Goal: Task Accomplishment & Management: Complete application form

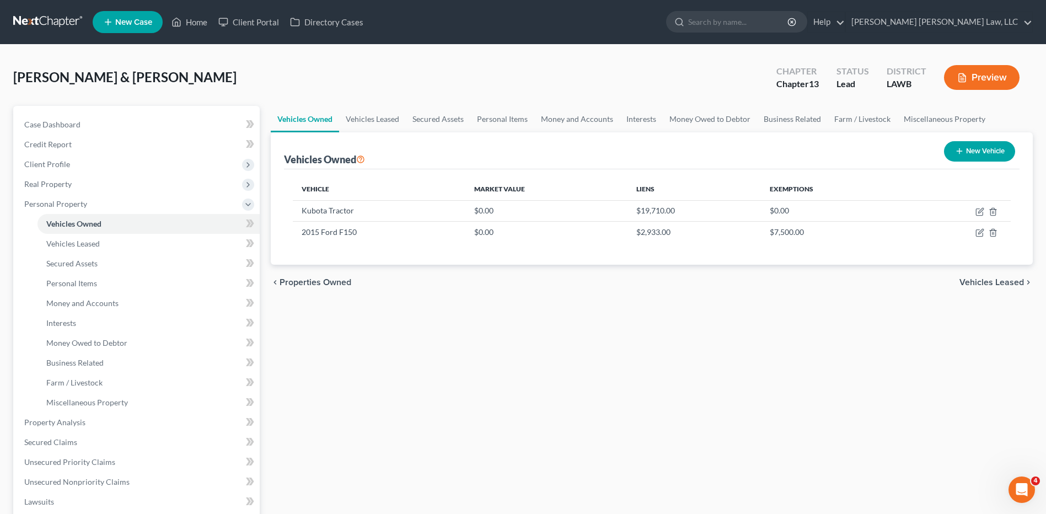
click at [50, 18] on link at bounding box center [48, 22] width 71 height 20
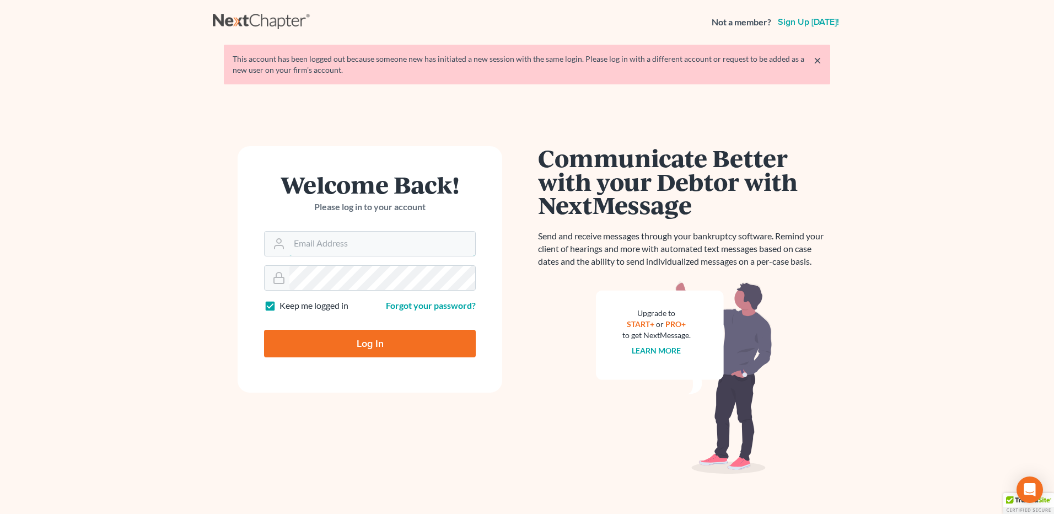
type input "lisa.b@eorumyoung.com"
click at [317, 334] on input "Log In" at bounding box center [370, 344] width 212 height 28
type input "Thinking..."
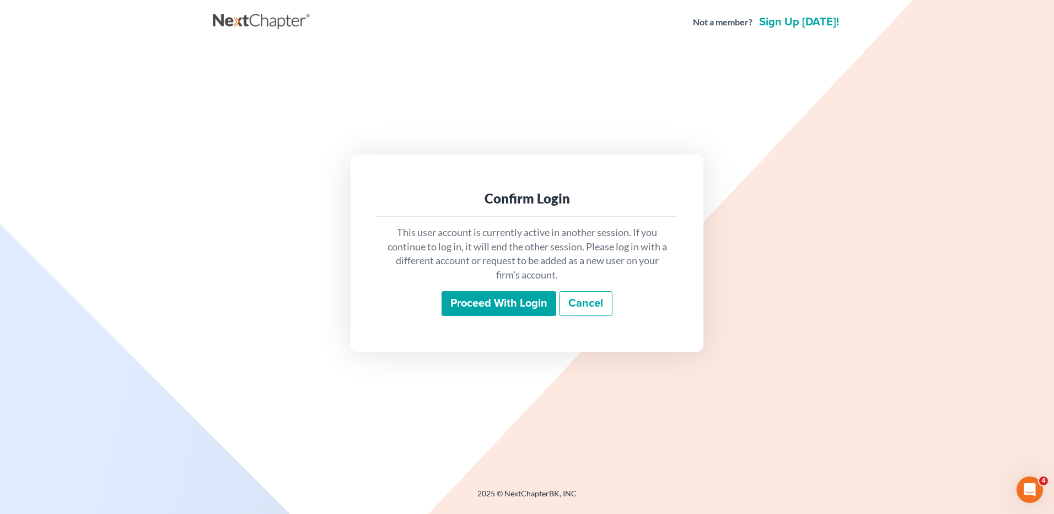
click at [527, 305] on input "Proceed with login" at bounding box center [499, 303] width 115 height 25
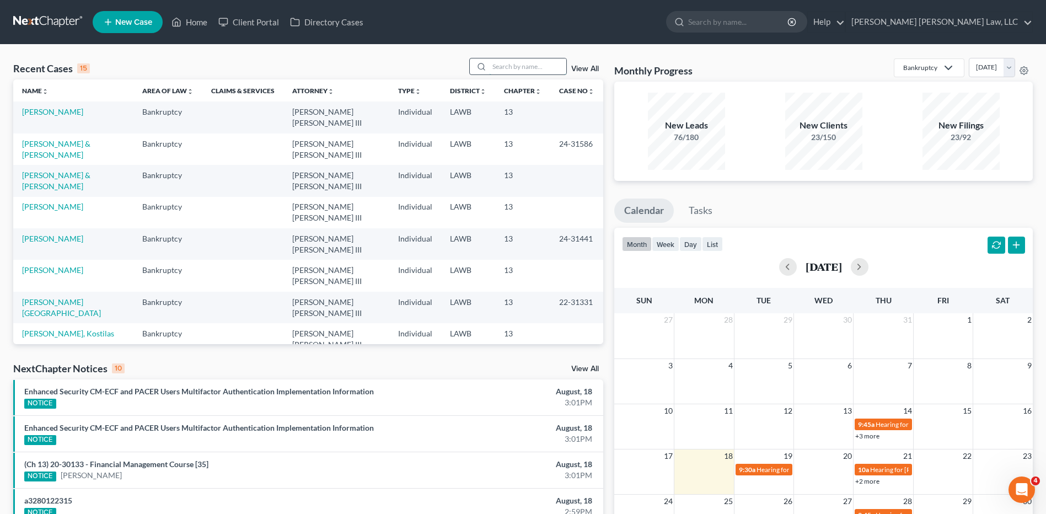
click at [517, 71] on input "search" at bounding box center [527, 66] width 77 height 16
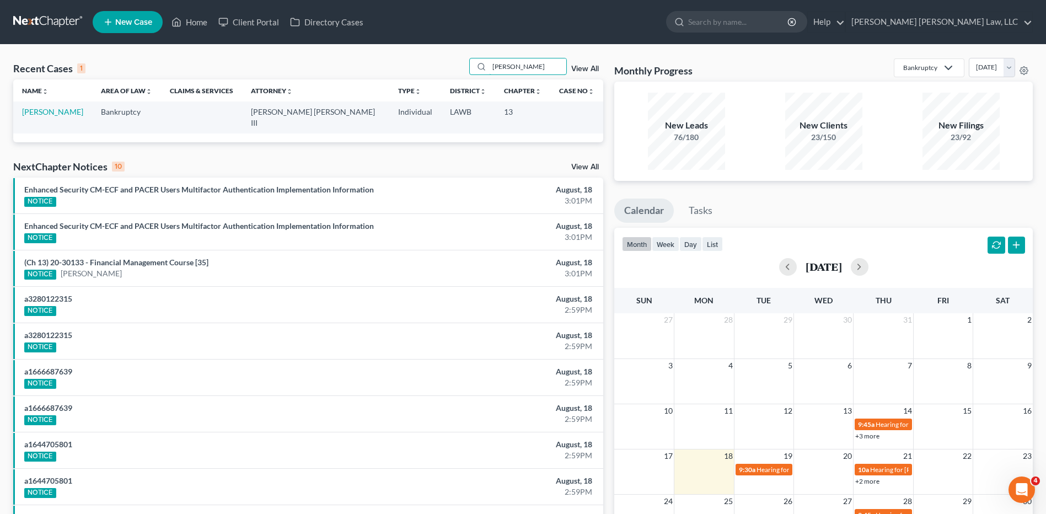
type input "[PERSON_NAME]"
click at [35, 121] on td "[PERSON_NAME]" at bounding box center [52, 116] width 79 height 31
click at [32, 115] on link "[PERSON_NAME]" at bounding box center [52, 111] width 61 height 9
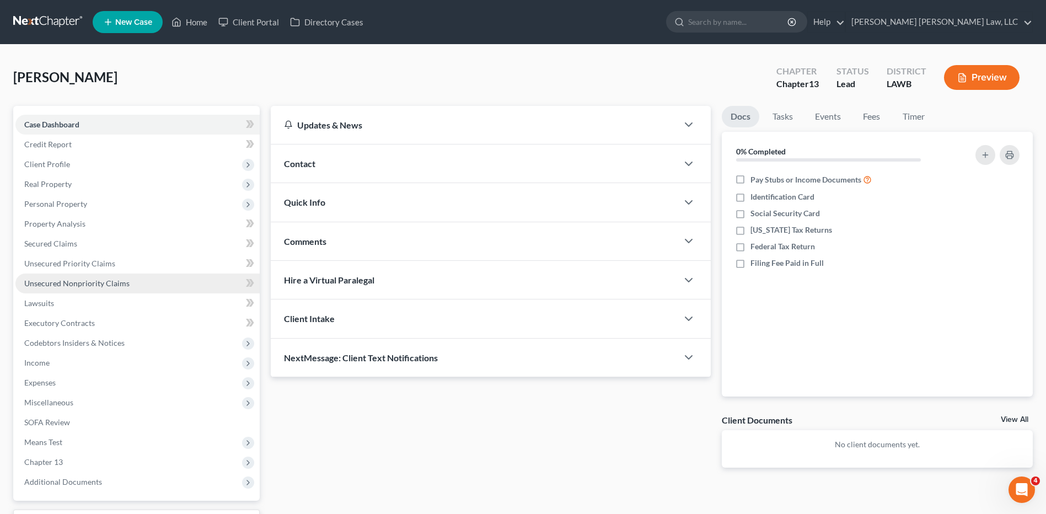
click at [108, 281] on span "Unsecured Nonpriority Claims" at bounding box center [76, 282] width 105 height 9
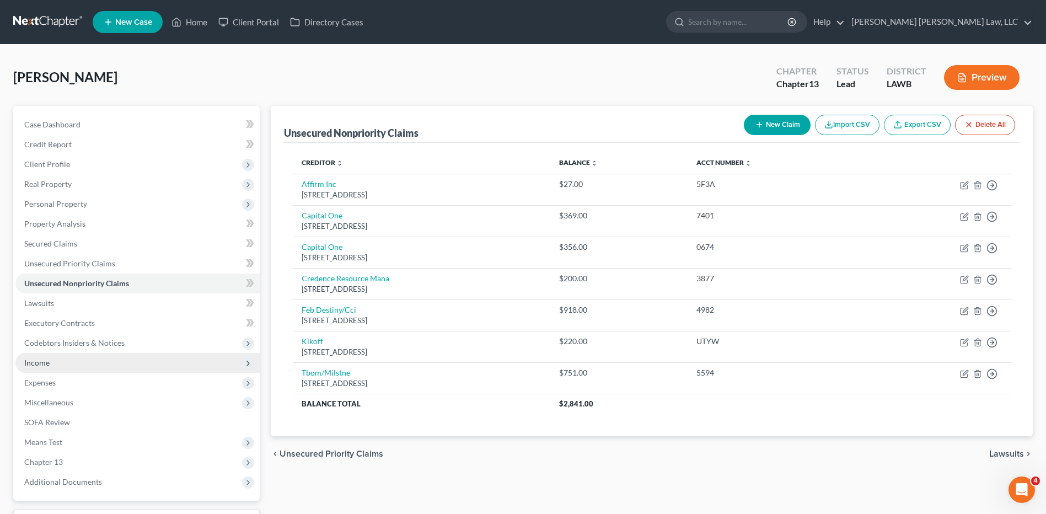
click at [52, 362] on span "Income" at bounding box center [137, 363] width 244 height 20
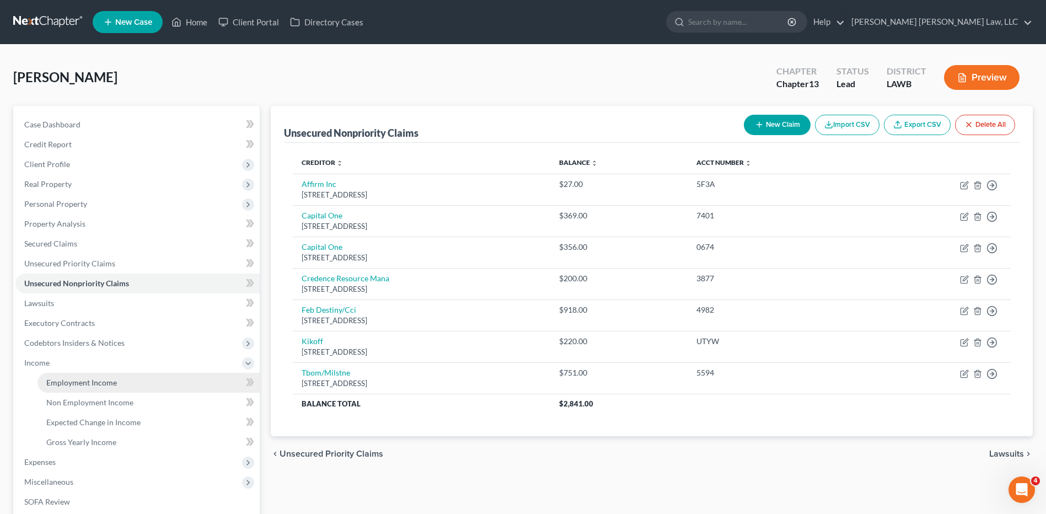
click at [75, 381] on span "Employment Income" at bounding box center [81, 382] width 71 height 9
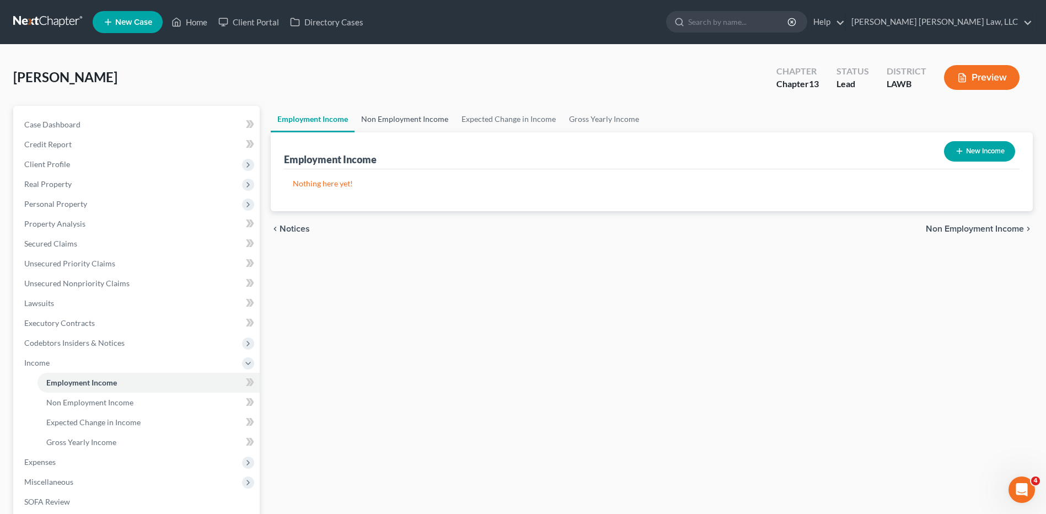
click at [411, 125] on link "Non Employment Income" at bounding box center [405, 119] width 100 height 26
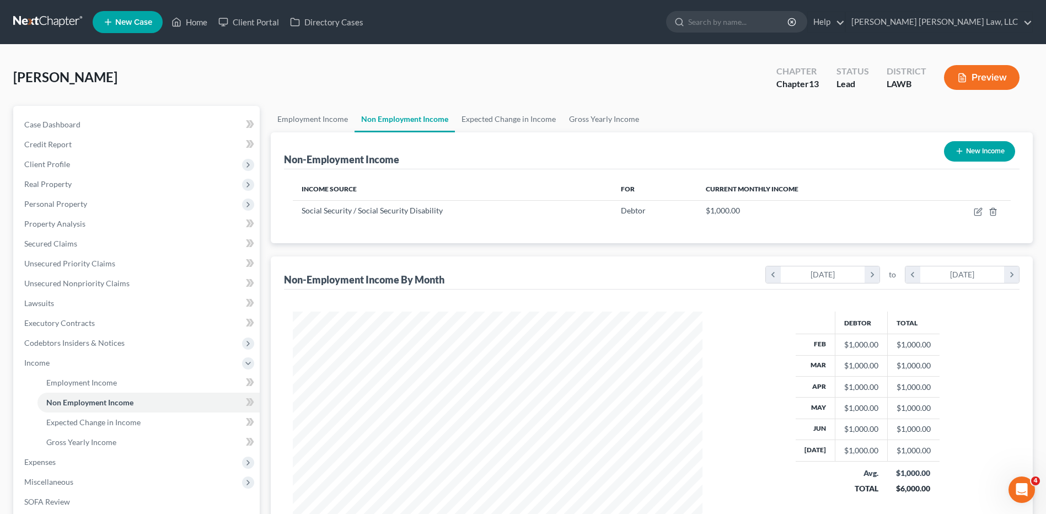
scroll to position [205, 431]
click at [330, 121] on link "Employment Income" at bounding box center [313, 119] width 84 height 26
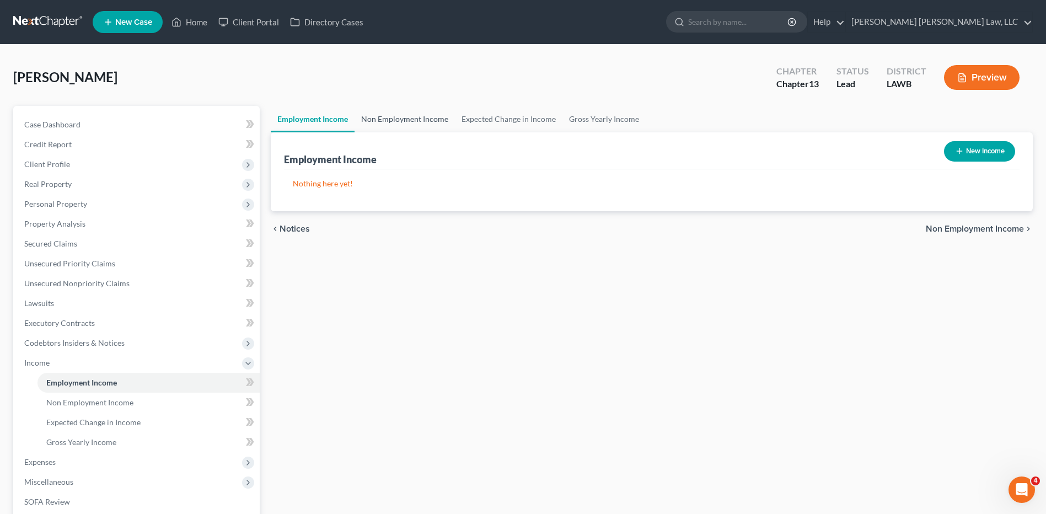
click at [384, 121] on link "Non Employment Income" at bounding box center [405, 119] width 100 height 26
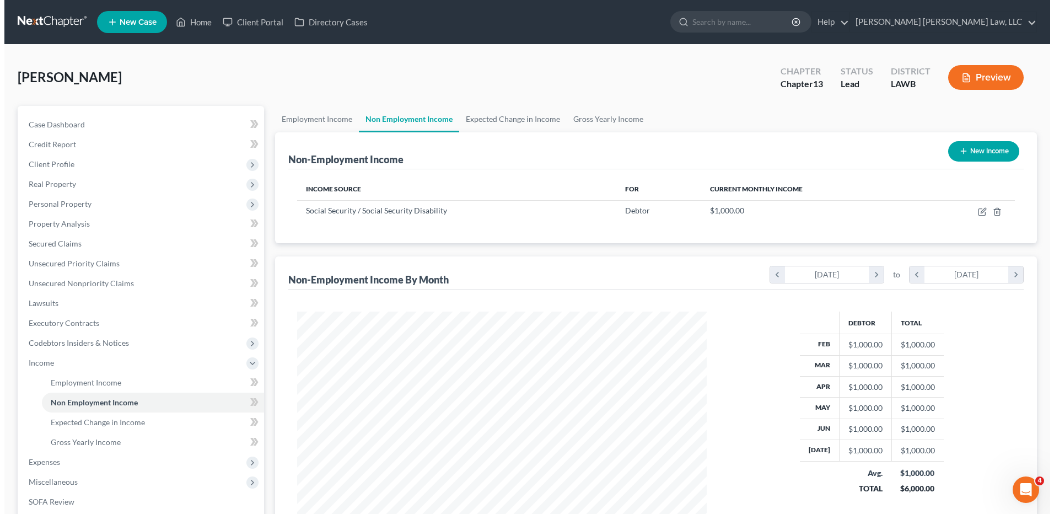
scroll to position [205, 431]
click at [965, 147] on button "New Income" at bounding box center [979, 151] width 71 height 20
select select "0"
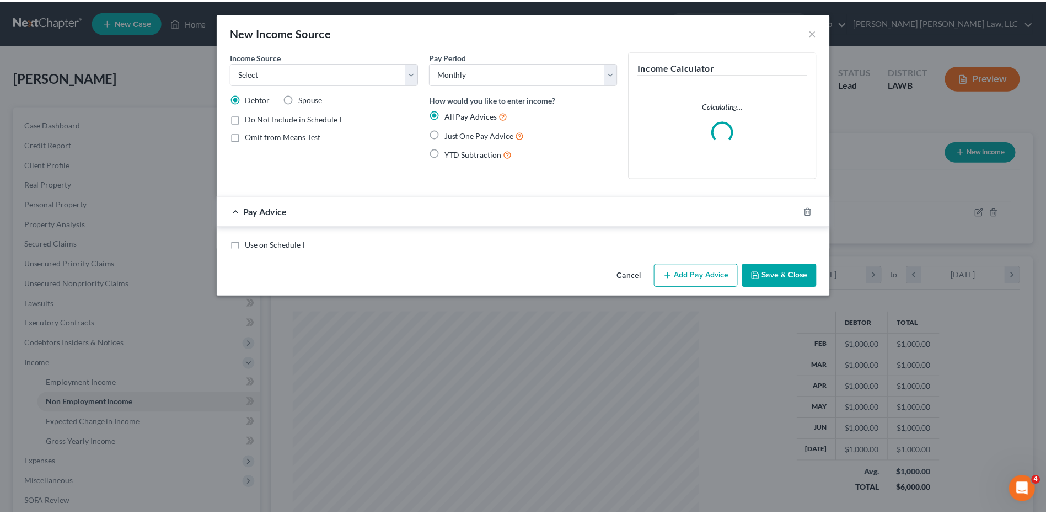
scroll to position [206, 436]
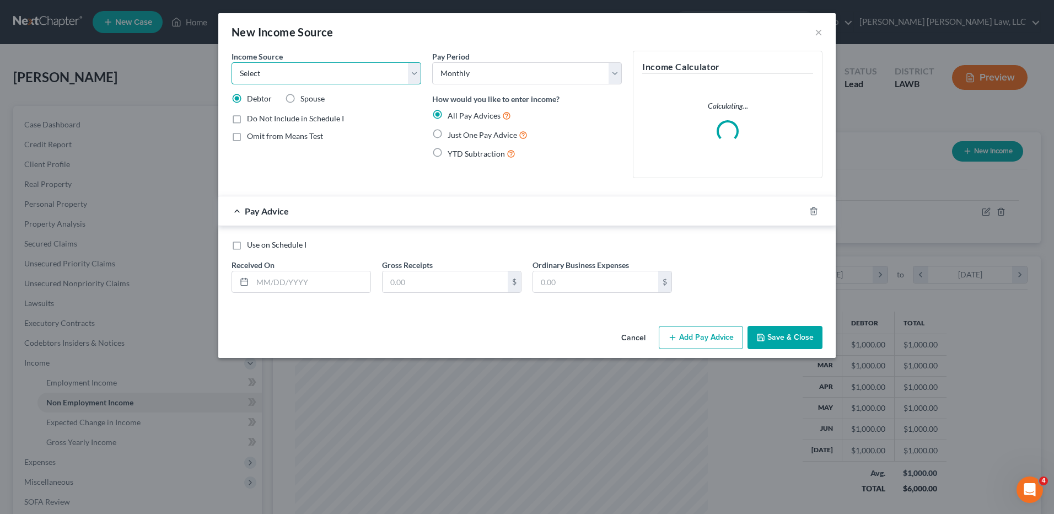
click at [309, 79] on select "Select Unemployment Disability (from employer) Pension Retirement Social Securi…" at bounding box center [327, 73] width 190 height 22
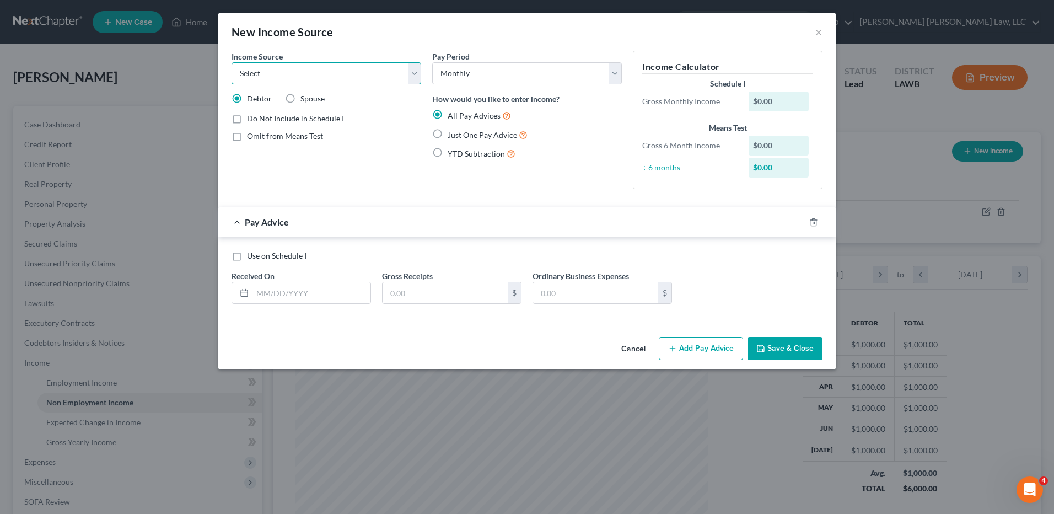
select select "7"
click at [232, 62] on select "Select Unemployment Disability (from employer) Pension Retirement Social Securi…" at bounding box center [327, 73] width 190 height 22
click at [448, 137] on label "Just One Pay Advice" at bounding box center [488, 134] width 80 height 13
click at [452, 136] on input "Just One Pay Advice" at bounding box center [455, 131] width 7 height 7
radio input "true"
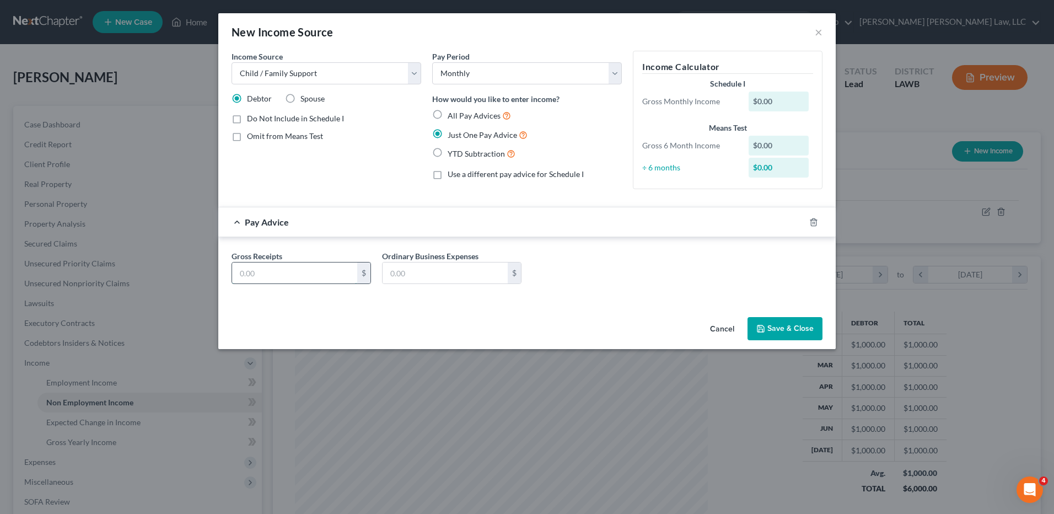
click at [272, 276] on input "text" at bounding box center [294, 272] width 125 height 21
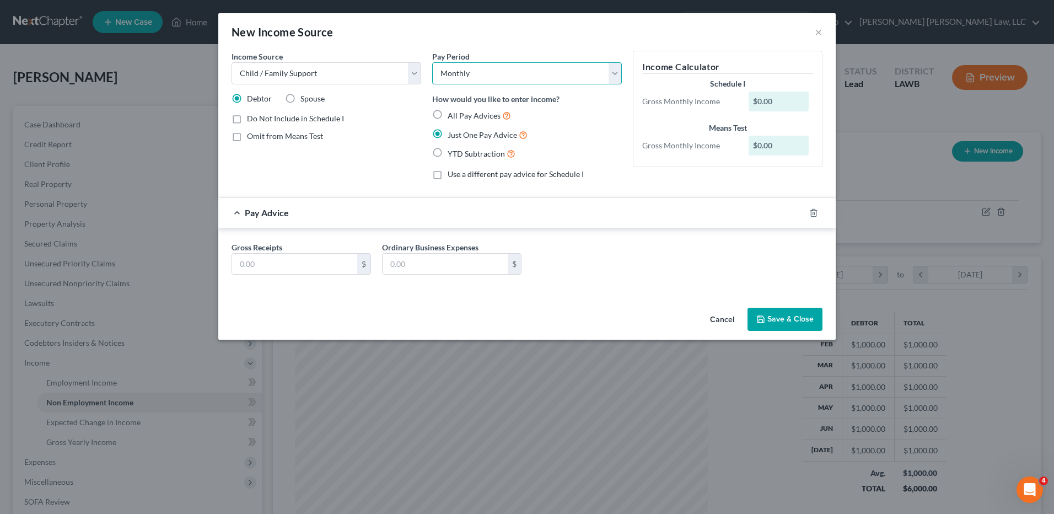
drag, startPoint x: 464, startPoint y: 74, endPoint x: 464, endPoint y: 85, distance: 11.0
click at [464, 74] on select "Select Monthly Twice Monthly Every Other Week Weekly" at bounding box center [527, 73] width 190 height 22
select select "3"
click at [432, 62] on select "Select Monthly Twice Monthly Every Other Week Weekly" at bounding box center [527, 73] width 190 height 22
click at [280, 265] on input "text" at bounding box center [294, 264] width 125 height 21
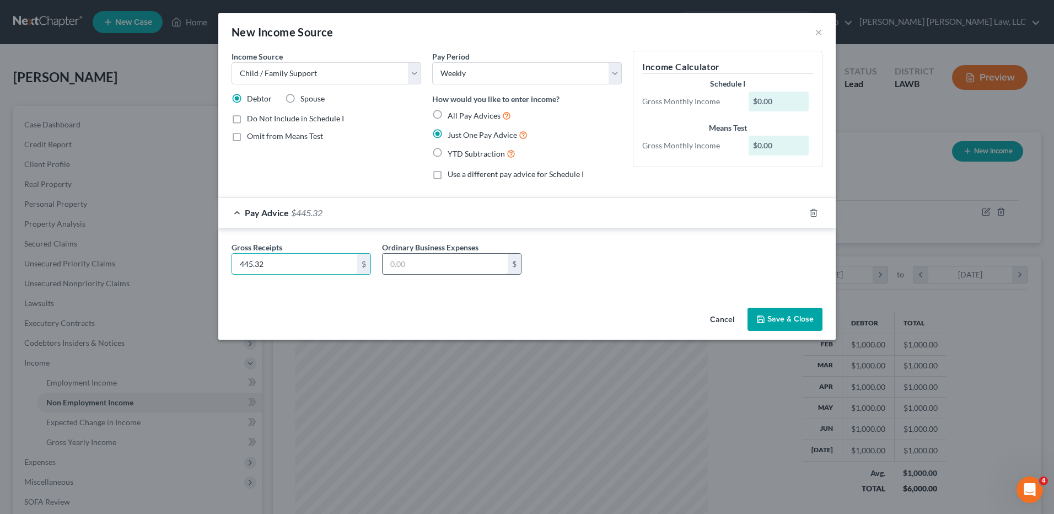
type input "445.32"
click at [433, 262] on input "text" at bounding box center [445, 264] width 125 height 21
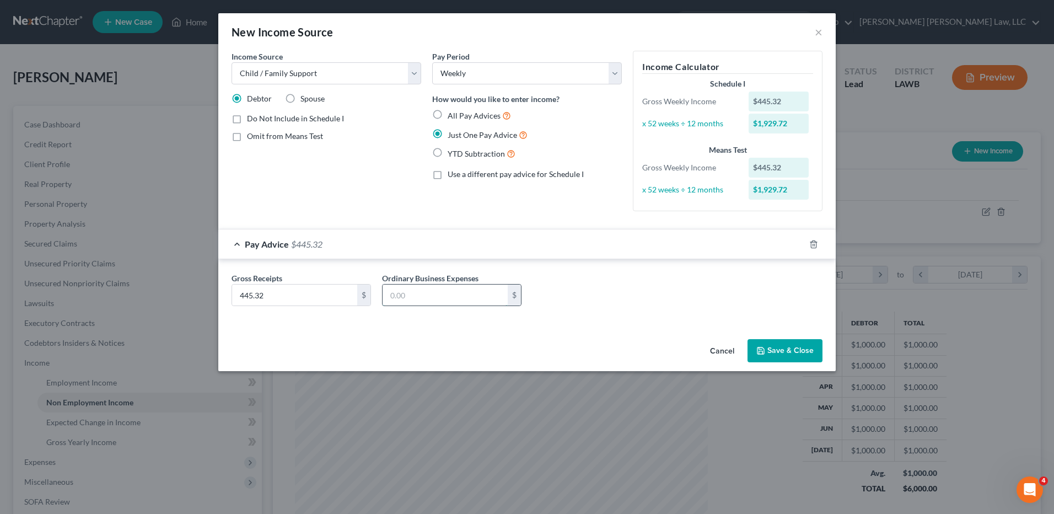
click at [393, 293] on input "text" at bounding box center [445, 295] width 125 height 21
type input "34.00"
click at [771, 345] on button "Save & Close" at bounding box center [785, 350] width 75 height 23
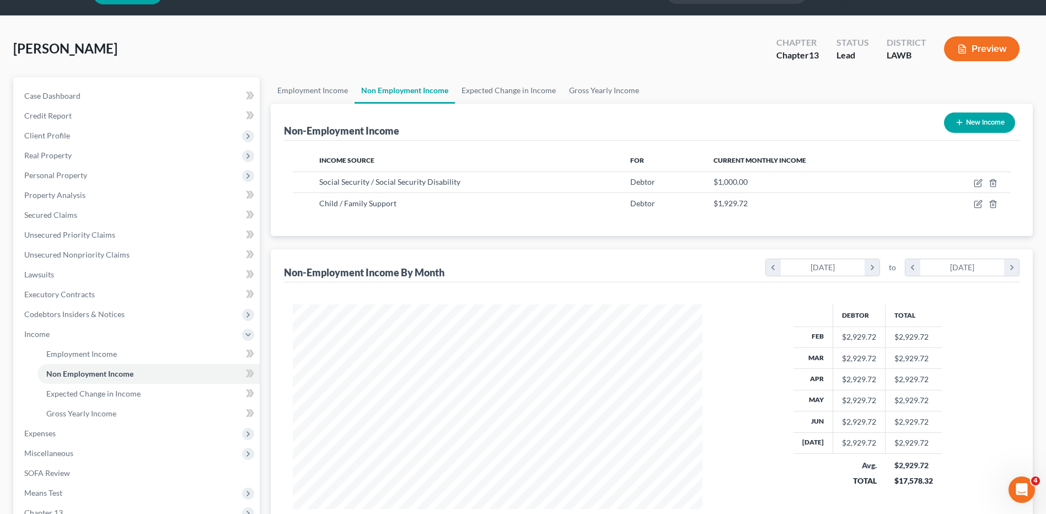
scroll to position [55, 0]
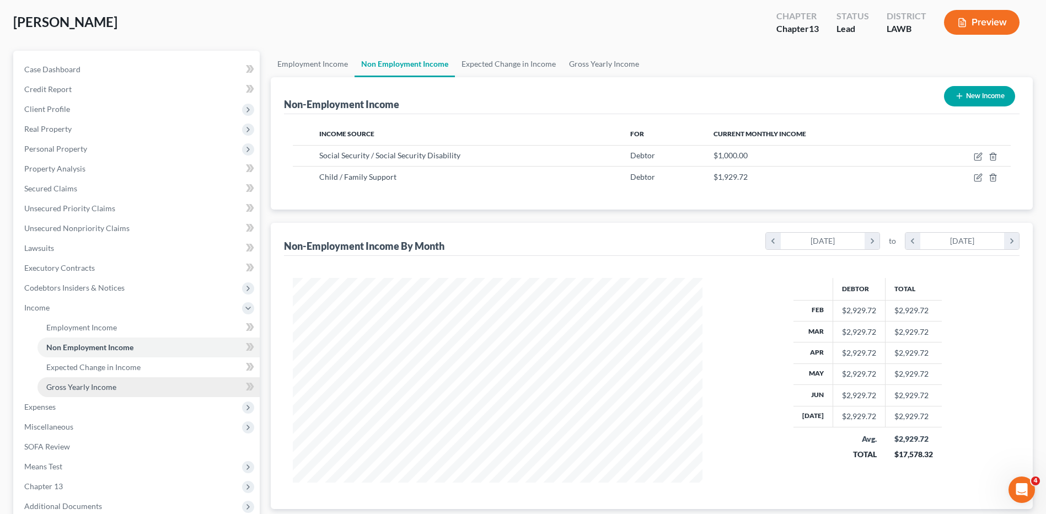
click at [79, 386] on span "Gross Yearly Income" at bounding box center [81, 386] width 70 height 9
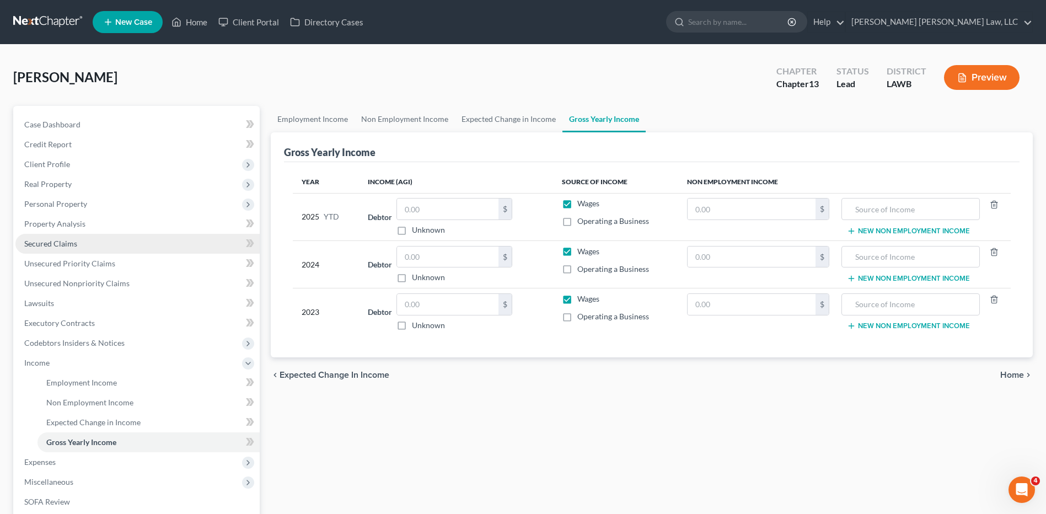
click at [58, 244] on span "Secured Claims" at bounding box center [50, 243] width 53 height 9
